Goal: Information Seeking & Learning: Learn about a topic

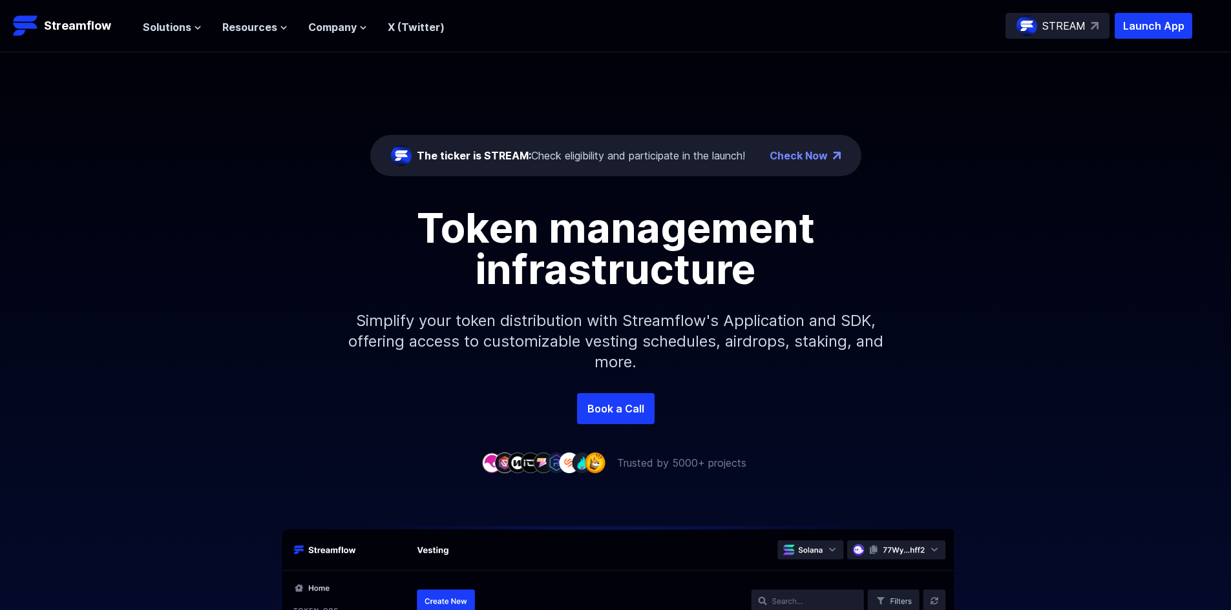
click at [665, 158] on div "The ticker is STREAM: Check eligibility and participate in the launch!" at bounding box center [581, 156] width 328 height 16
click at [808, 159] on link "Check Now" at bounding box center [798, 156] width 58 height 16
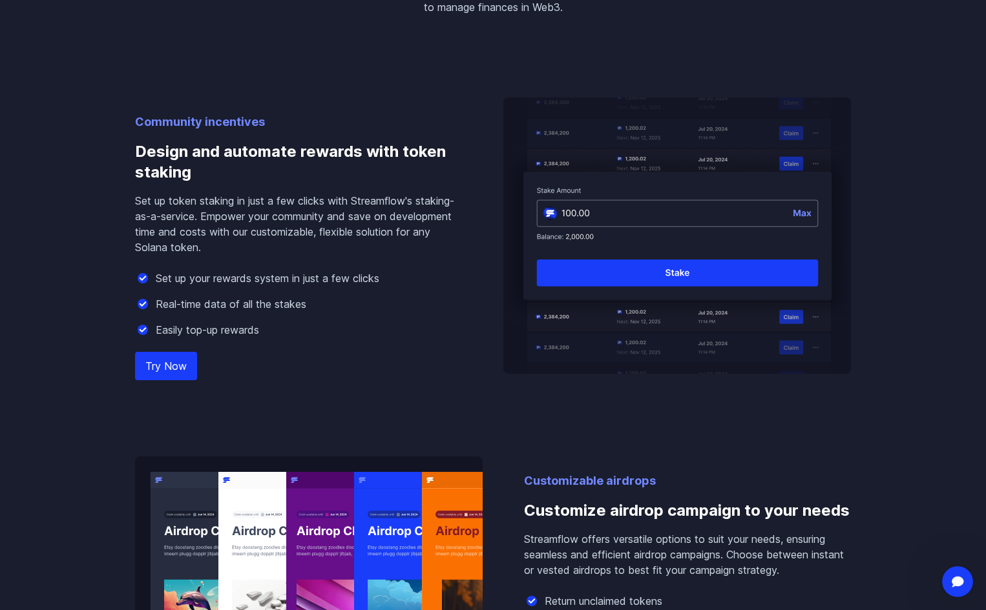
click at [578, 206] on img at bounding box center [677, 236] width 348 height 276
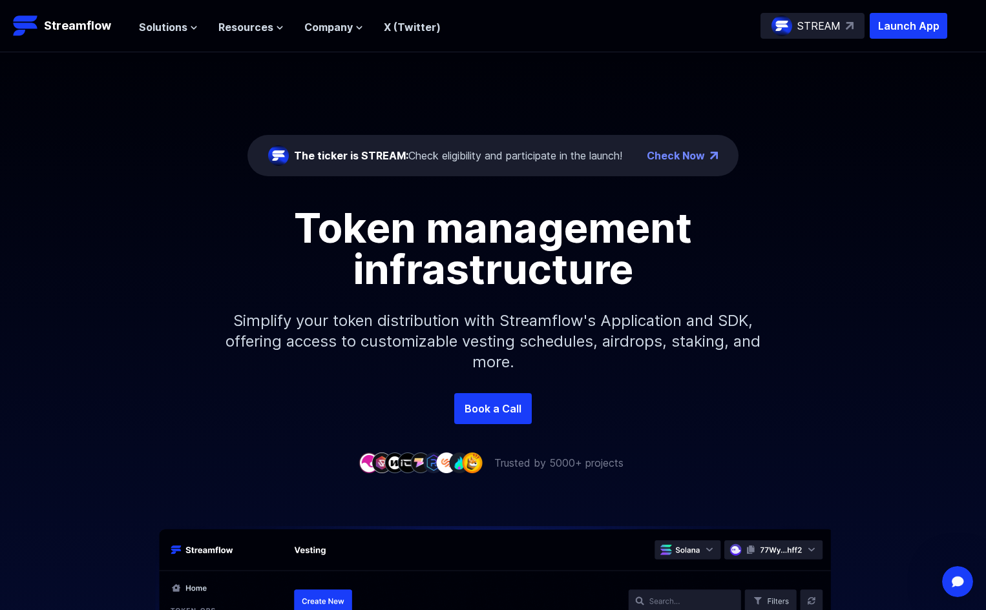
click at [484, 155] on div "The ticker is STREAM: Check eligibility and participate in the launch!" at bounding box center [458, 156] width 328 height 16
click at [169, 25] on span "Solutions" at bounding box center [163, 27] width 48 height 16
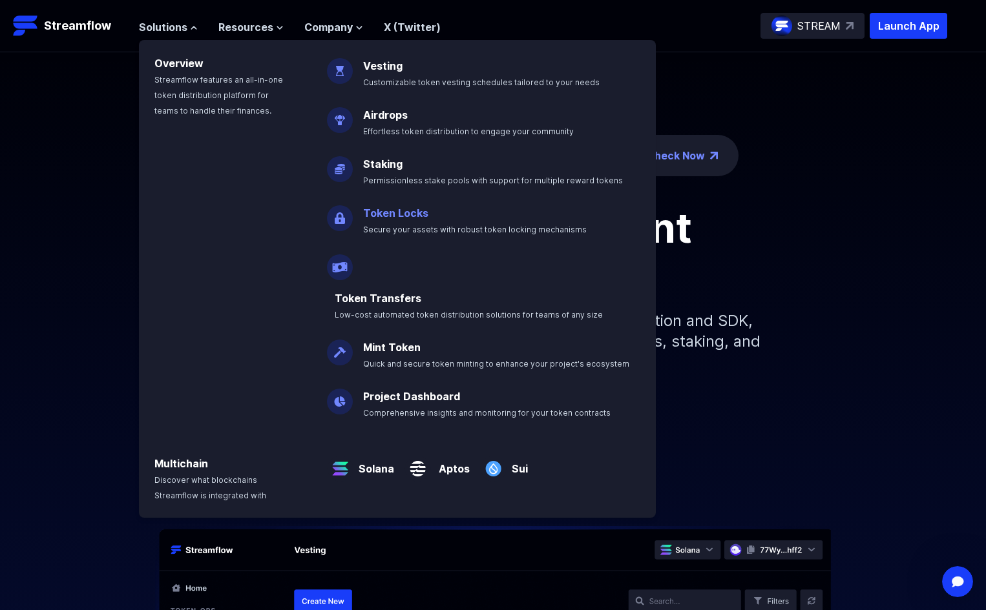
click at [400, 210] on link "Token Locks" at bounding box center [395, 213] width 65 height 13
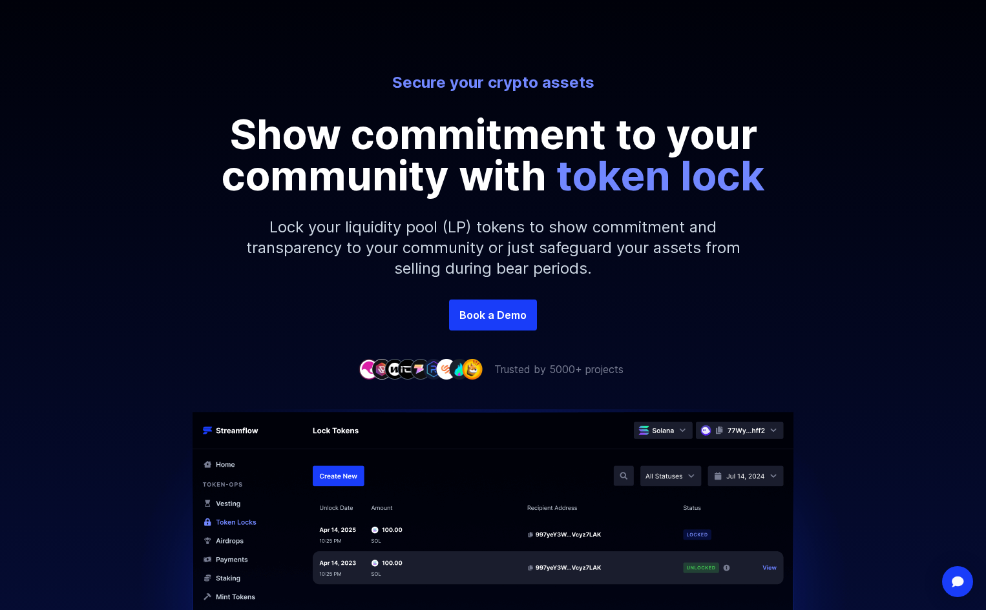
scroll to position [323, 0]
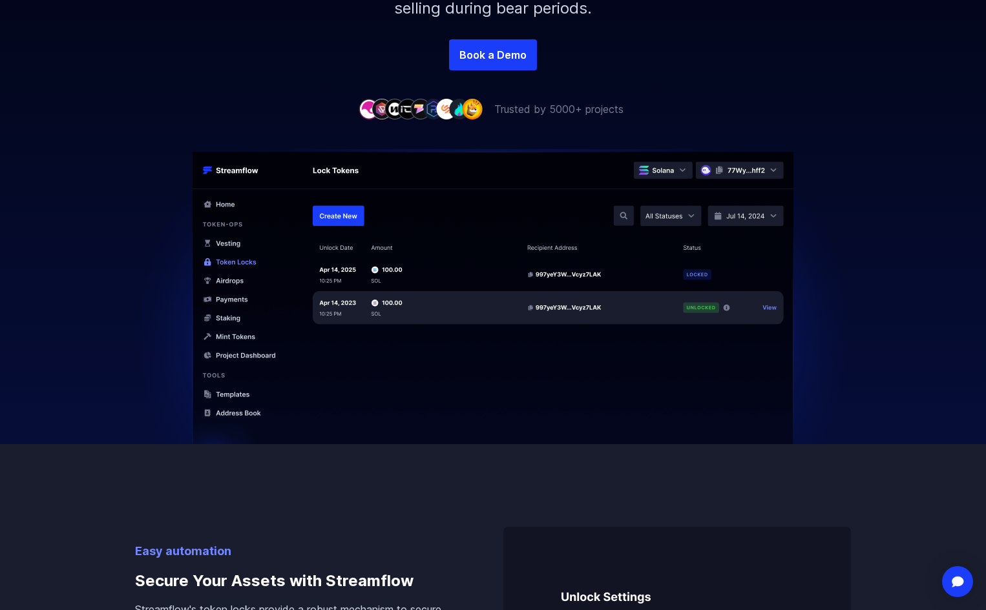
click at [465, 300] on img at bounding box center [493, 313] width 736 height 328
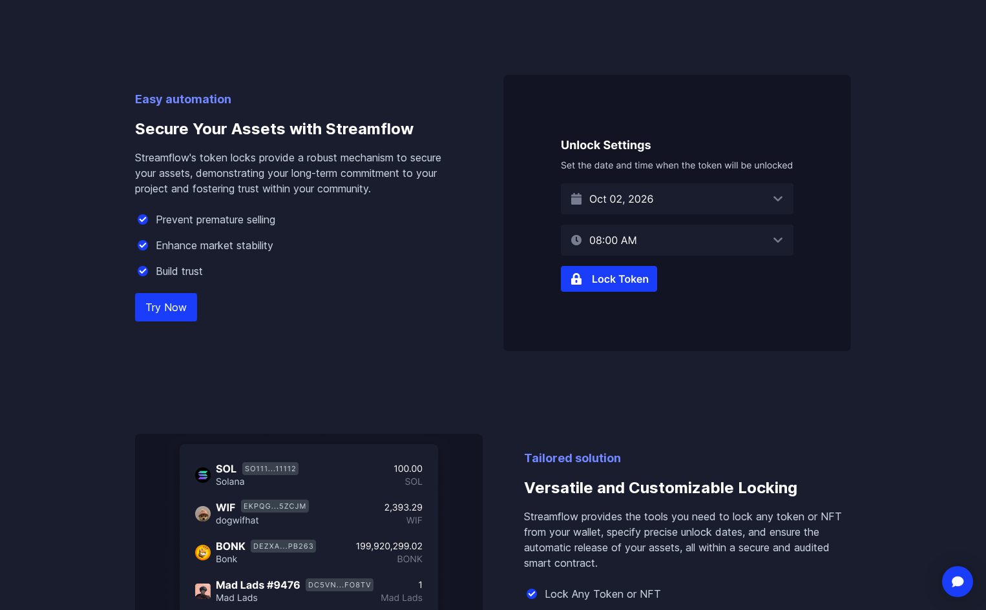
click at [592, 205] on img at bounding box center [677, 213] width 348 height 276
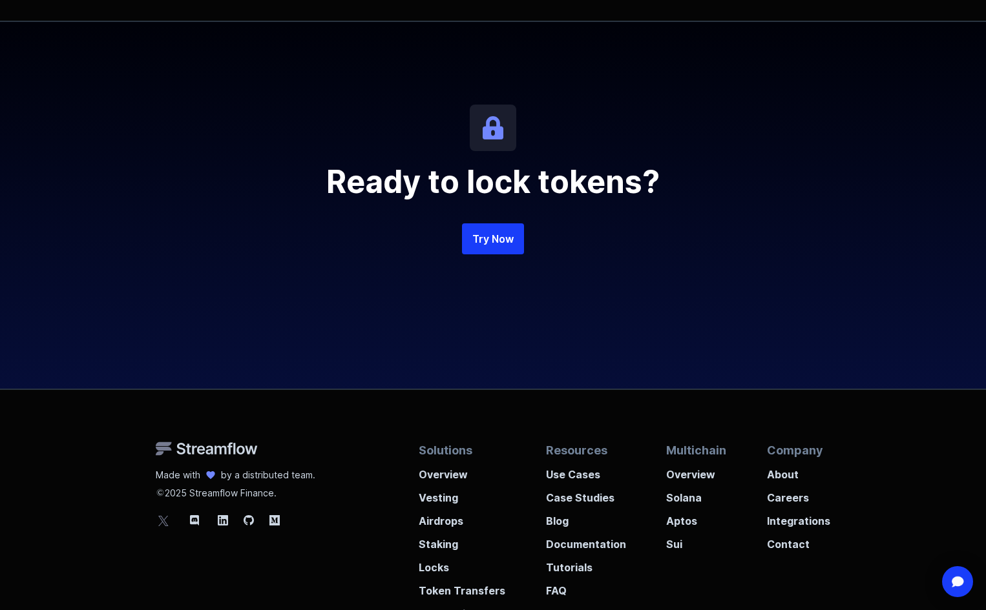
scroll to position [2842, 0]
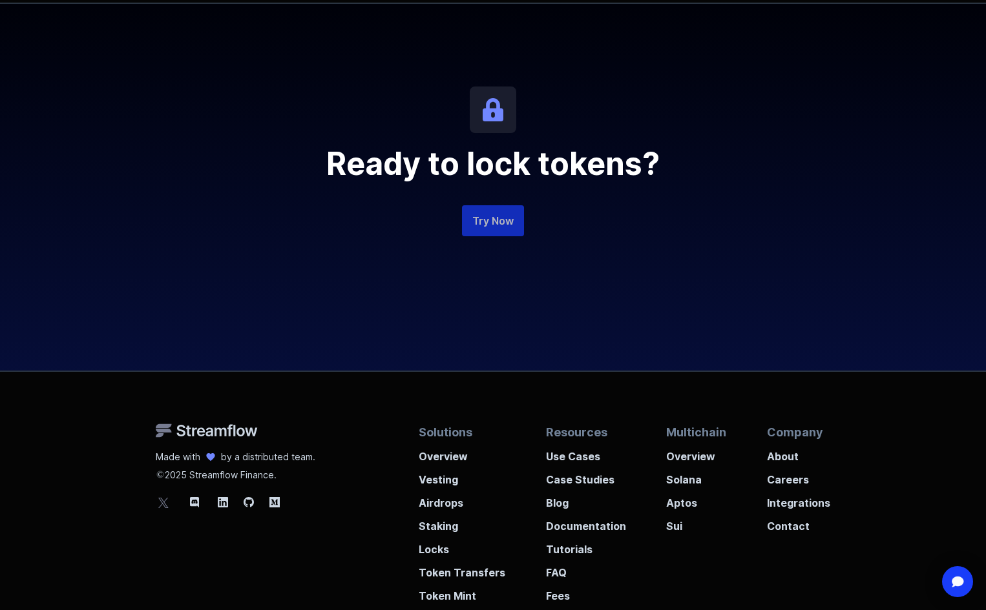
click at [490, 222] on link "Try Now" at bounding box center [493, 220] width 62 height 31
